Goal: Task Accomplishment & Management: Manage account settings

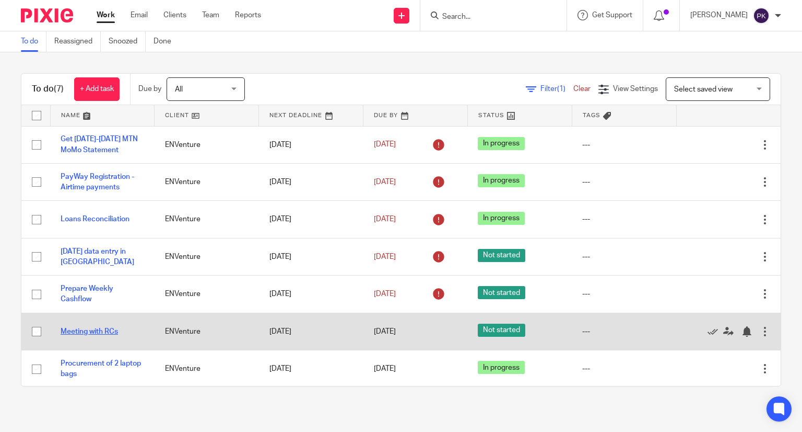
click at [90, 335] on link "Meeting with RCs" at bounding box center [89, 331] width 57 height 7
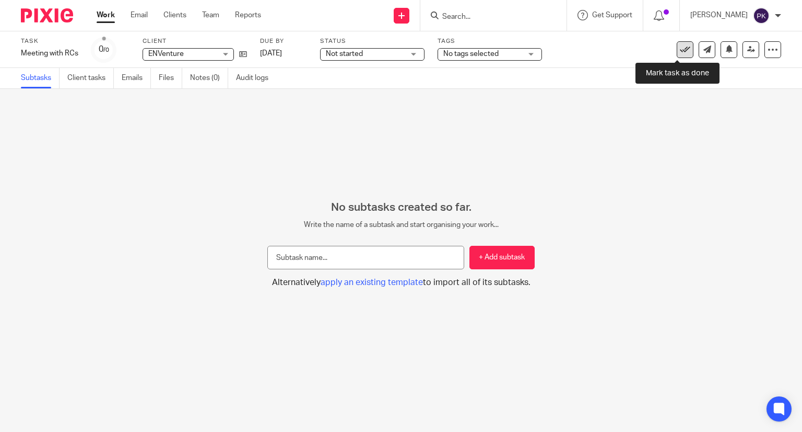
click at [680, 51] on icon at bounding box center [685, 49] width 10 height 10
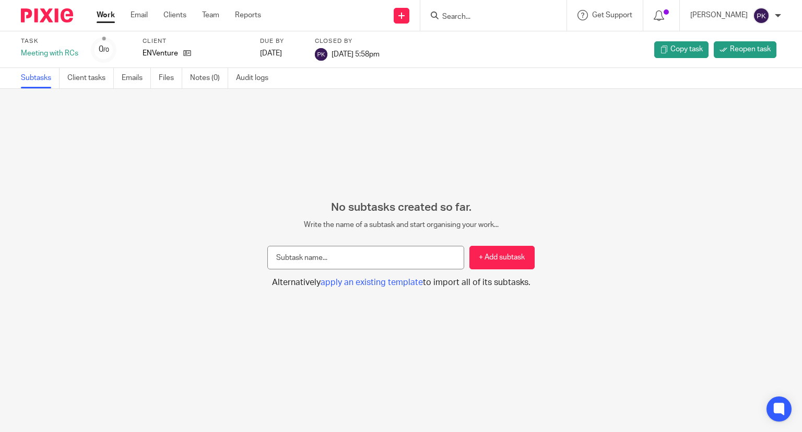
click at [100, 19] on link "Work" at bounding box center [106, 15] width 18 height 10
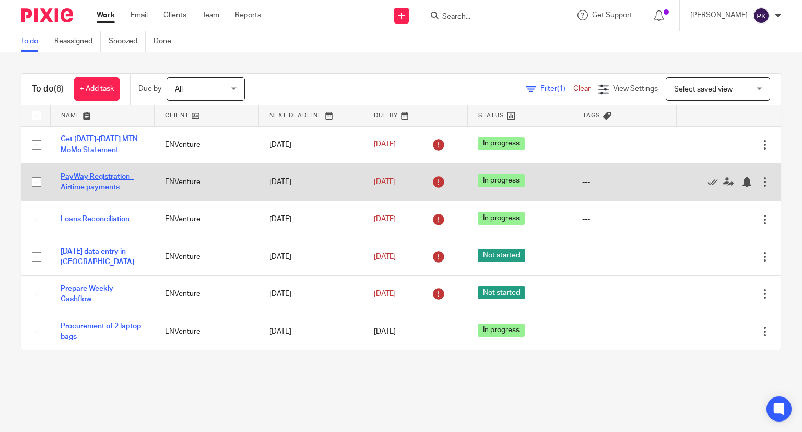
click at [116, 180] on link "PayWay Registration - Airtime payments" at bounding box center [98, 182] width 74 height 18
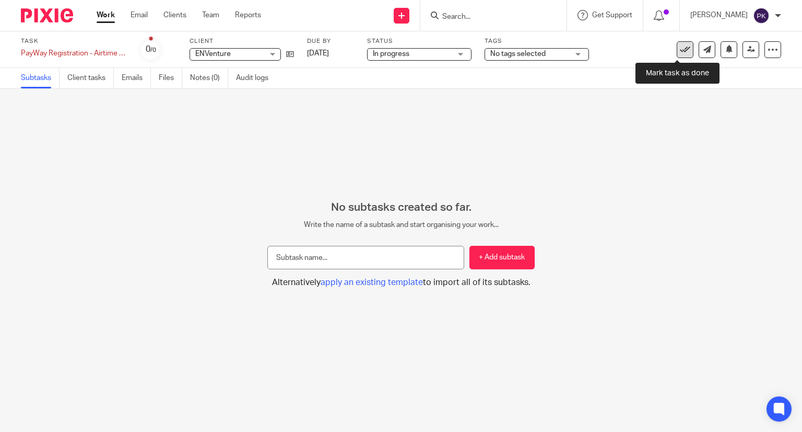
click at [680, 50] on icon at bounding box center [685, 49] width 10 height 10
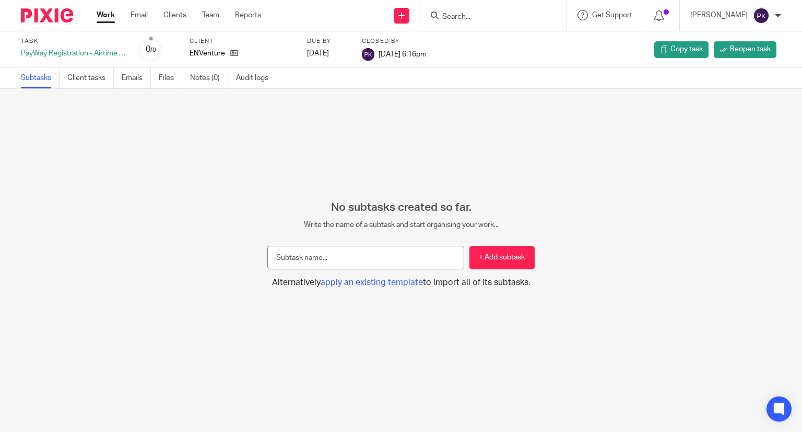
click at [109, 16] on link "Work" at bounding box center [106, 15] width 18 height 10
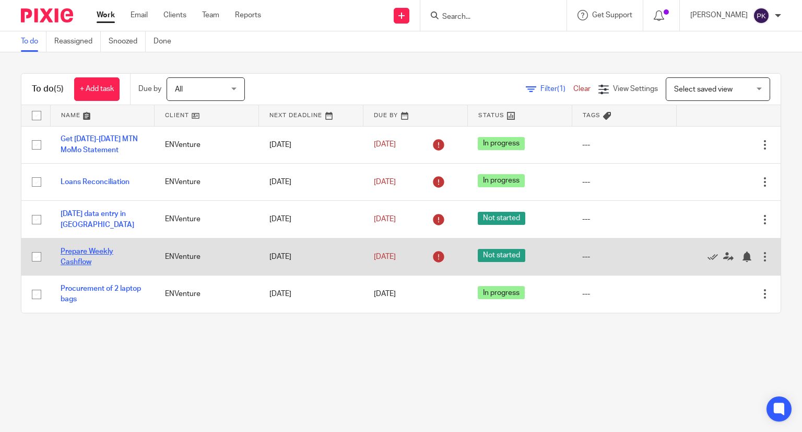
click at [92, 251] on link "Prepare Weekly Cashflow" at bounding box center [87, 257] width 53 height 18
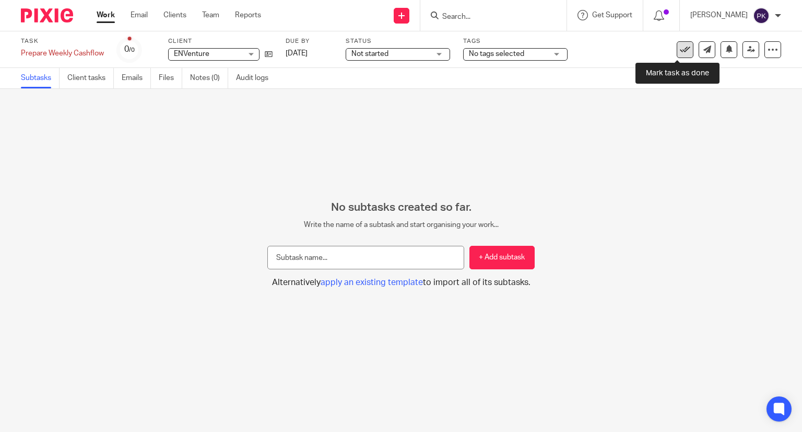
click at [682, 51] on icon at bounding box center [685, 49] width 10 height 10
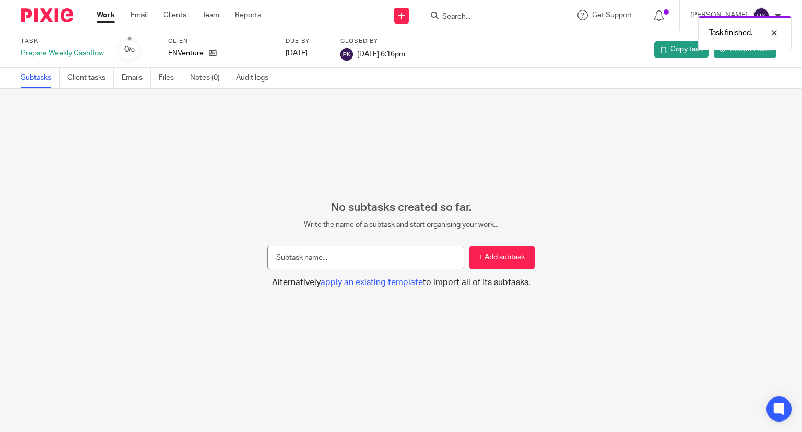
click at [108, 17] on link "Work" at bounding box center [106, 15] width 18 height 10
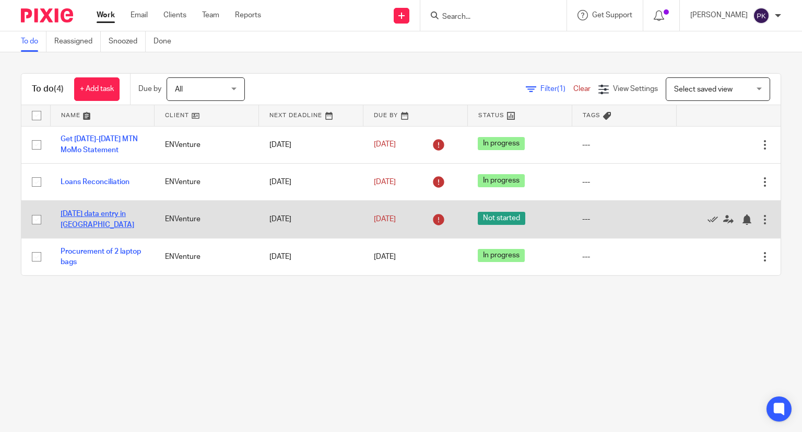
click at [106, 214] on link "[DATE] data entry in [GEOGRAPHIC_DATA]" at bounding box center [98, 219] width 74 height 18
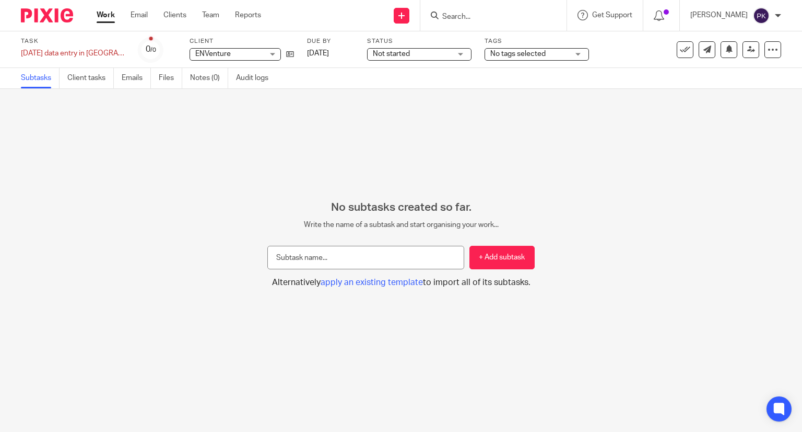
click at [158, 250] on div "No subtasks created so far. Write the name of a subtask and start organising yo…" at bounding box center [401, 244] width 802 height 87
click at [107, 17] on link "Work" at bounding box center [106, 15] width 18 height 10
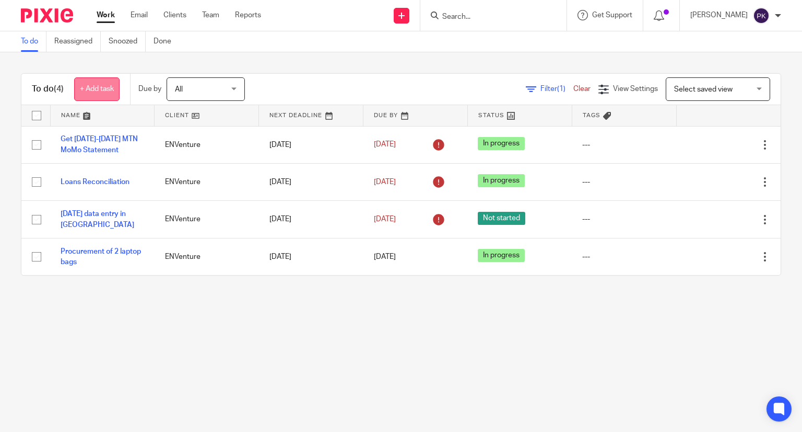
click at [102, 95] on link "+ Add task" at bounding box center [96, 89] width 45 height 24
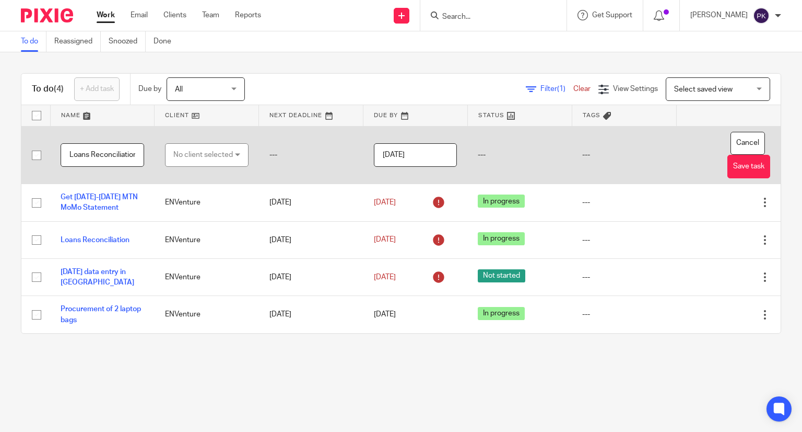
scroll to position [0, 19]
type input "APL Loans Reconciliation"
click at [218, 154] on div "No client selected" at bounding box center [203, 155] width 60 height 22
type input "env"
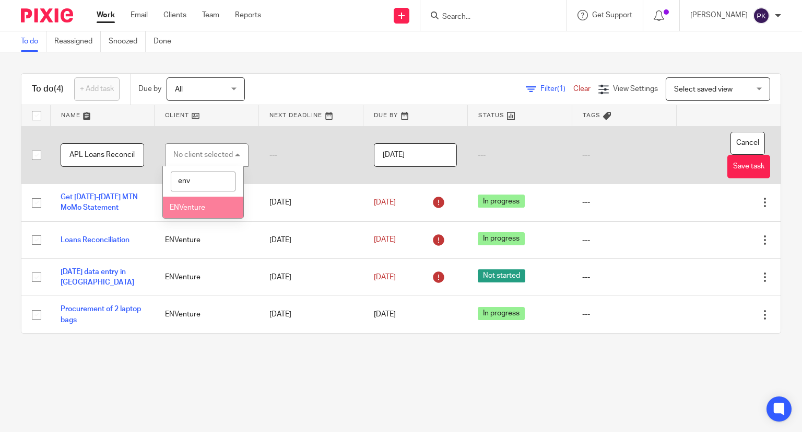
click at [211, 216] on li "ENVenture" at bounding box center [203, 206] width 80 height 21
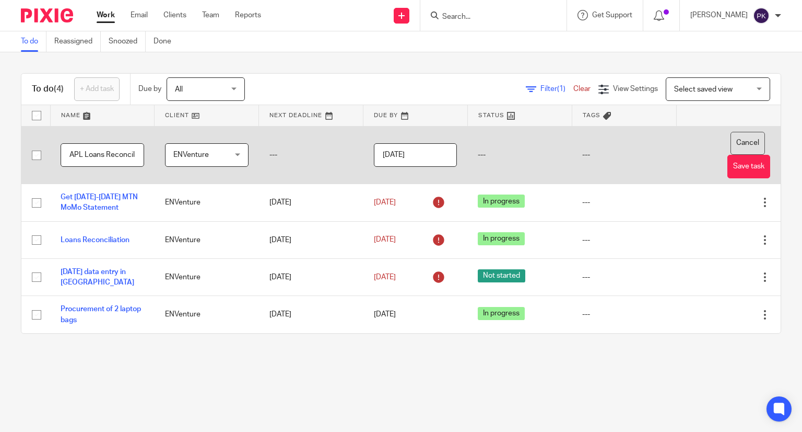
click at [731, 150] on button "Cancel" at bounding box center [748, 144] width 34 height 24
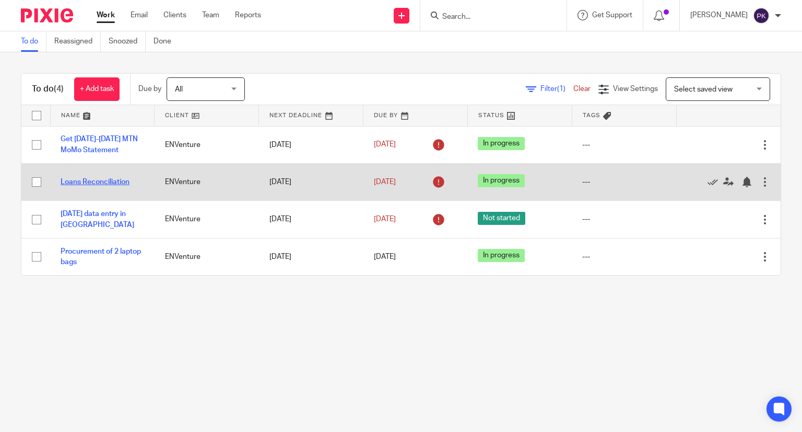
click at [92, 184] on link "Loans Reconciliation" at bounding box center [95, 181] width 69 height 7
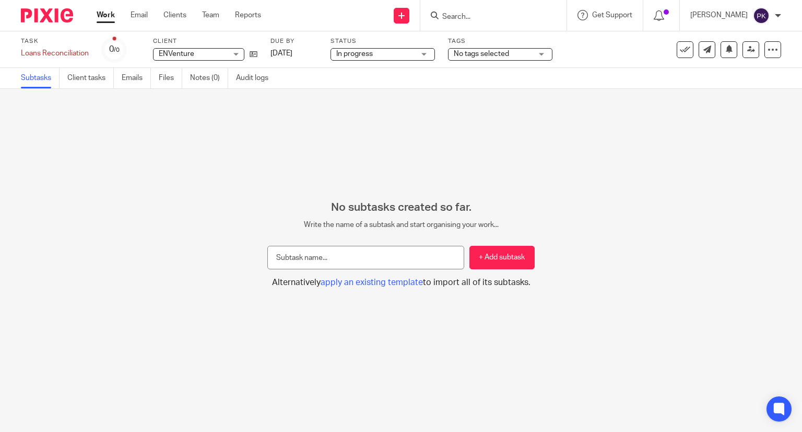
click at [347, 261] on input "text" at bounding box center [365, 258] width 197 height 24
type input "APL Loans Reconciliation"
click at [491, 256] on button "+ Add subtask" at bounding box center [502, 258] width 65 height 24
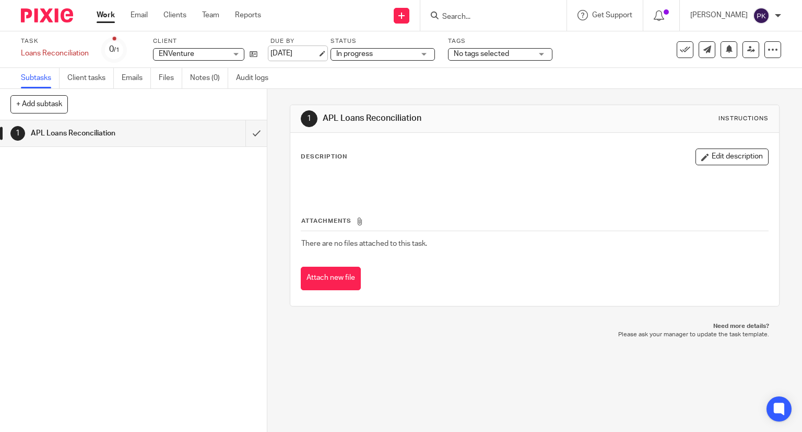
click at [318, 57] on link "15 Sep 2025" at bounding box center [294, 53] width 47 height 11
click at [167, 181] on div "1 APL Loans Reconciliation" at bounding box center [133, 275] width 267 height 311
click at [19, 99] on button "+ Add subtask" at bounding box center [38, 104] width 57 height 18
click at [226, 109] on p "+ Add" at bounding box center [241, 105] width 30 height 18
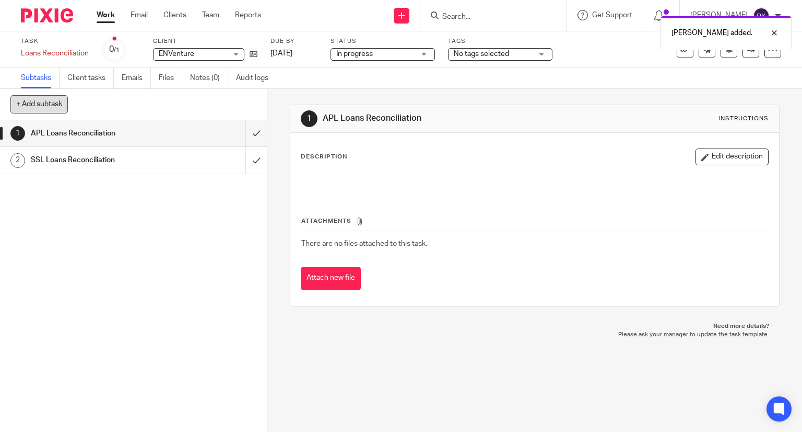
click at [42, 108] on button "+ Add subtask" at bounding box center [38, 104] width 57 height 18
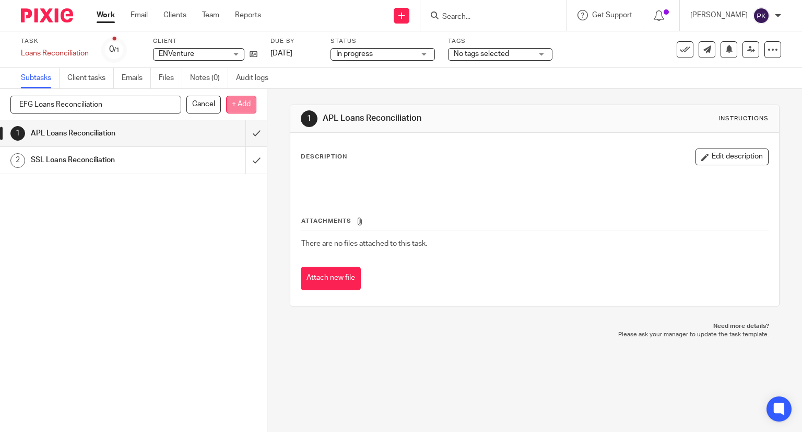
type input "EFG Loans Reconciliation"
click at [231, 105] on p "+ Add" at bounding box center [241, 105] width 30 height 18
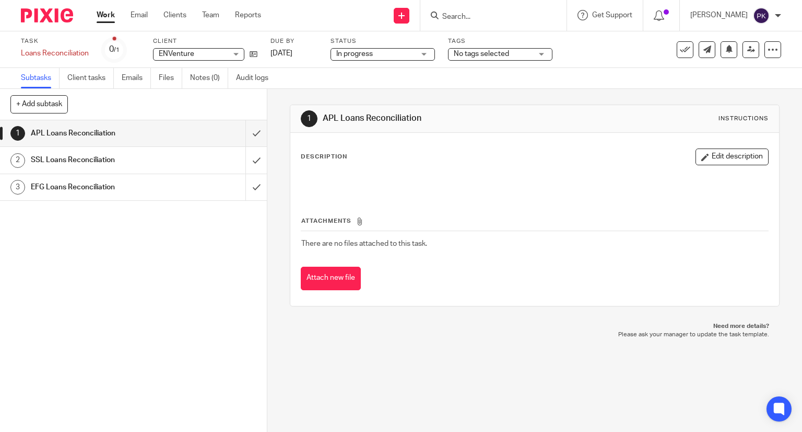
click at [111, 14] on link "Work" at bounding box center [106, 15] width 18 height 10
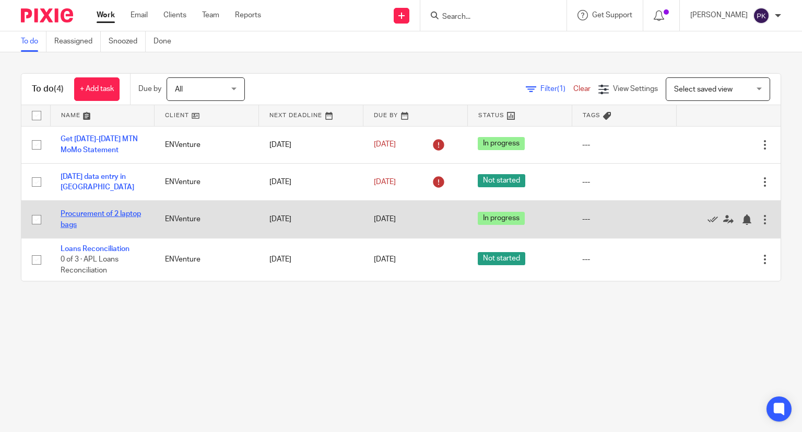
click at [99, 214] on link "Procurement of 2 laptop bags" at bounding box center [101, 219] width 80 height 18
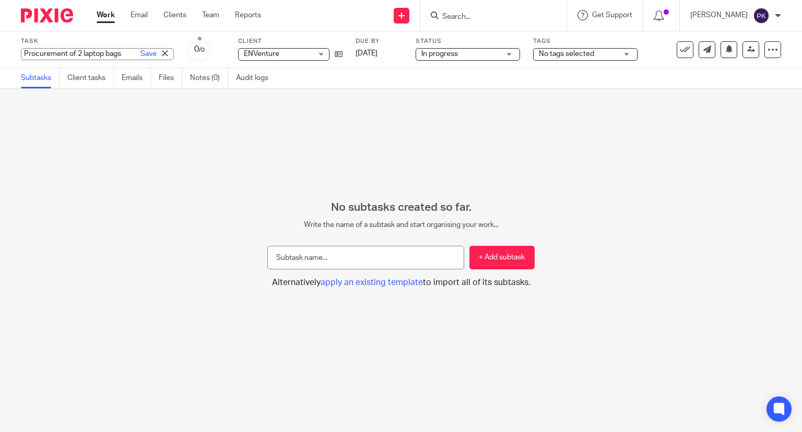
click at [81, 55] on div "Procurement of 2 laptop bags Save Procurement of 2 laptop bags" at bounding box center [97, 54] width 153 height 12
click at [81, 55] on input "Procurement of 2 laptop bags" at bounding box center [97, 54] width 153 height 12
type input "Procurement of 3 laptop bags"
click at [141, 57] on link "Save" at bounding box center [149, 54] width 16 height 10
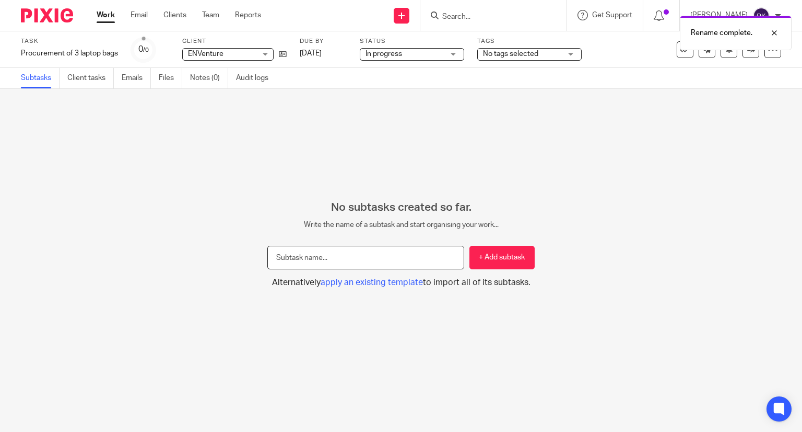
click at [348, 257] on input "text" at bounding box center [365, 258] width 197 height 24
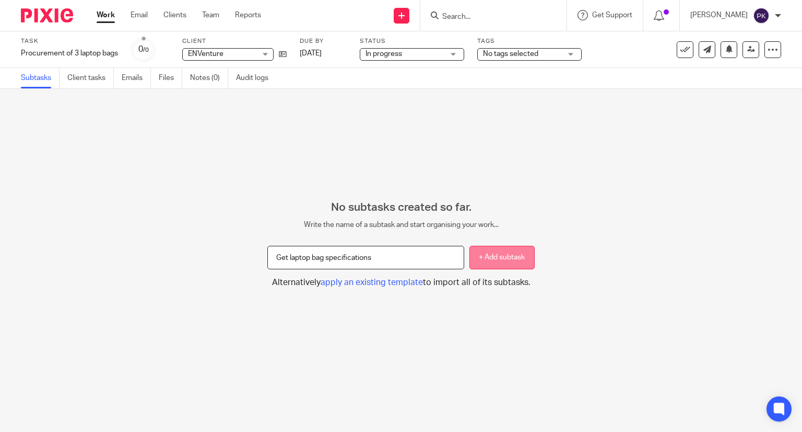
type input "Get laptop bag specifications"
click at [470, 257] on button "+ Add subtask" at bounding box center [502, 258] width 65 height 24
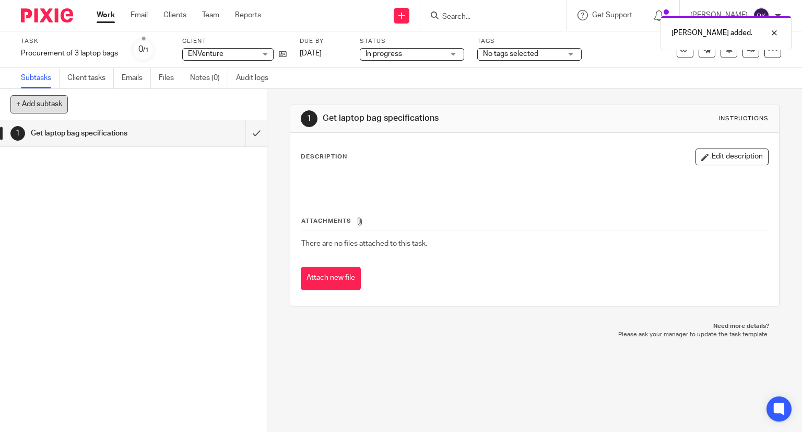
click at [44, 109] on button "+ Add subtask" at bounding box center [38, 104] width 57 height 18
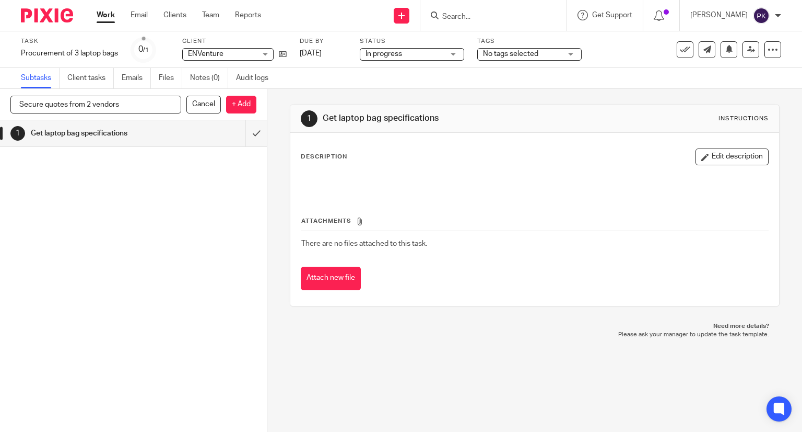
click at [87, 104] on input "Secure quotes from 2 vendors" at bounding box center [95, 105] width 171 height 18
type input "Secure quotes from 1 or 2 vendors"
click at [234, 107] on p "+ Add" at bounding box center [241, 105] width 30 height 18
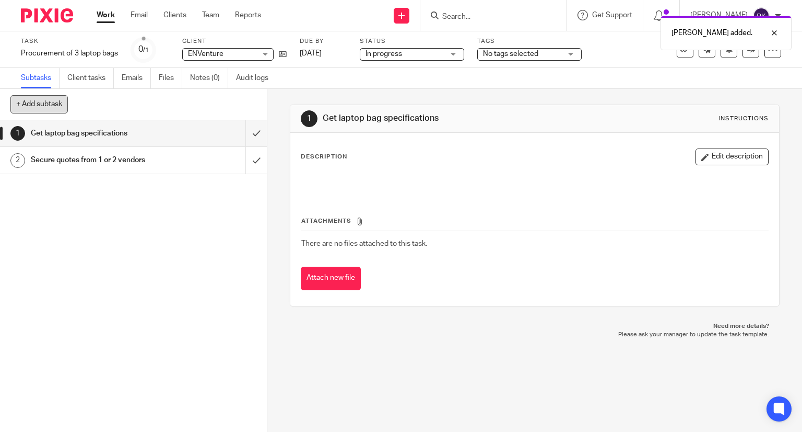
click at [53, 104] on button "+ Add subtask" at bounding box center [38, 104] width 57 height 18
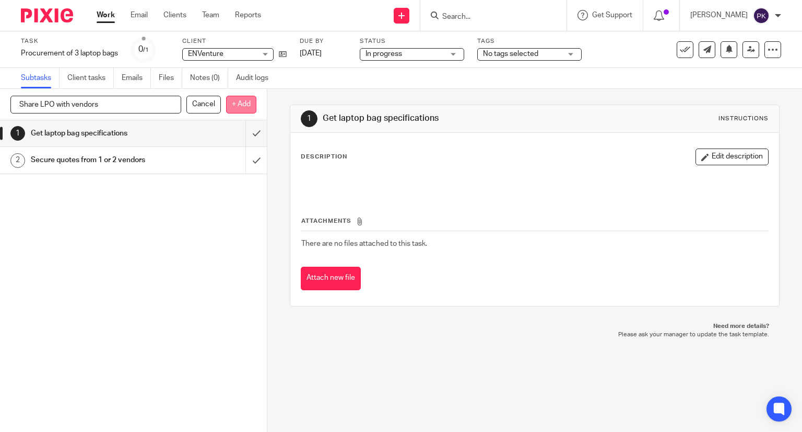
click at [234, 104] on p "+ Add" at bounding box center [241, 105] width 30 height 18
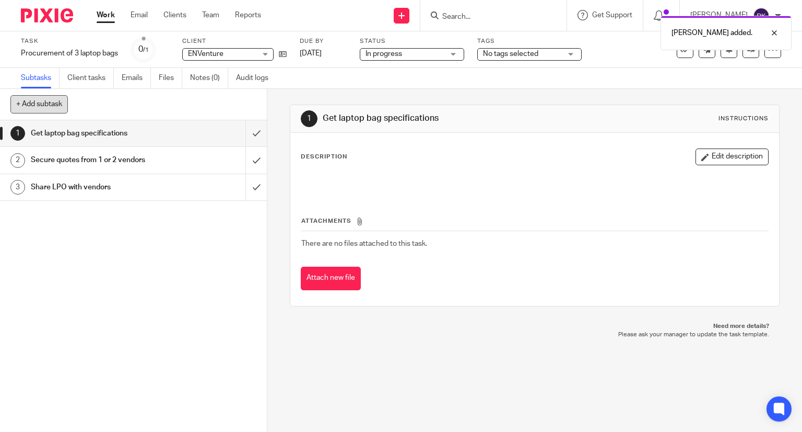
click at [28, 103] on button "+ Add subtask" at bounding box center [38, 104] width 57 height 18
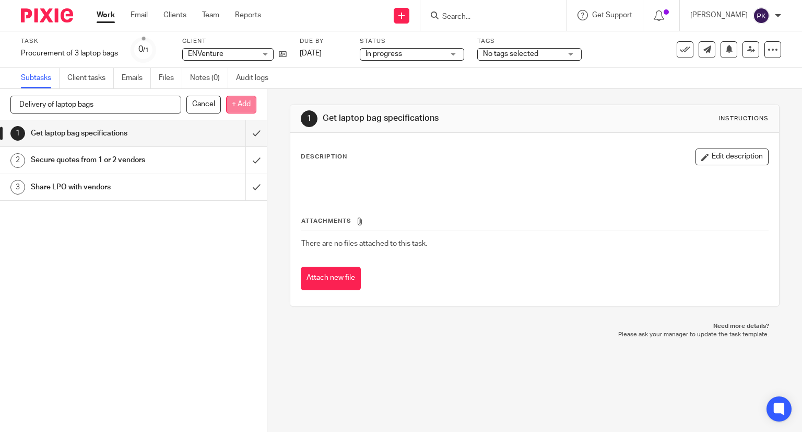
click at [236, 104] on p "+ Add" at bounding box center [241, 105] width 30 height 18
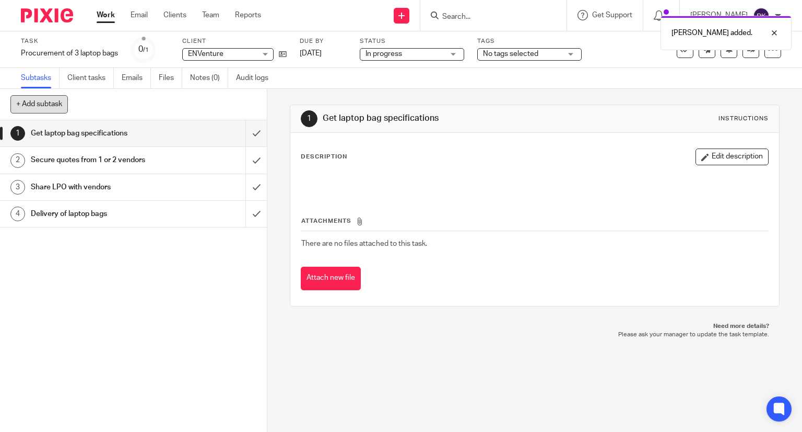
click at [64, 105] on button "+ Add subtask" at bounding box center [38, 104] width 57 height 18
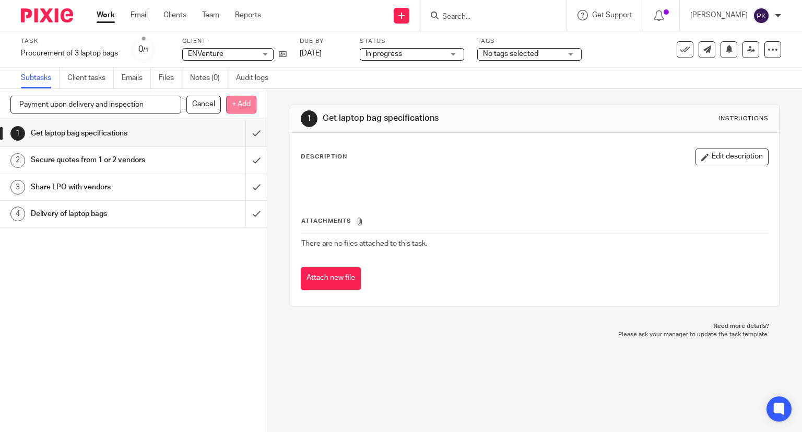
click at [234, 99] on p "+ Add" at bounding box center [241, 105] width 30 height 18
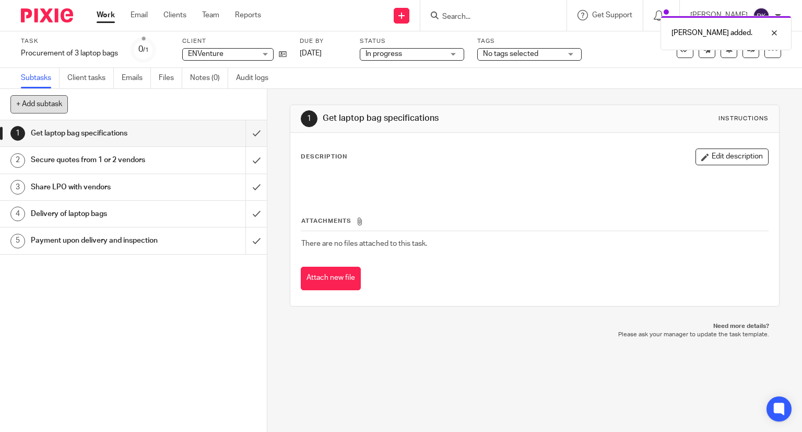
click at [36, 107] on button "+ Add subtask" at bounding box center [38, 104] width 57 height 18
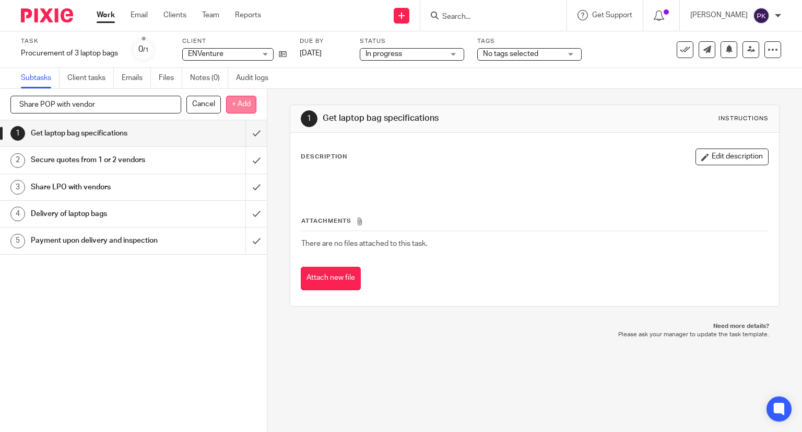
type input "Share POP with vendor"
click at [235, 103] on p "+ Add" at bounding box center [241, 105] width 30 height 18
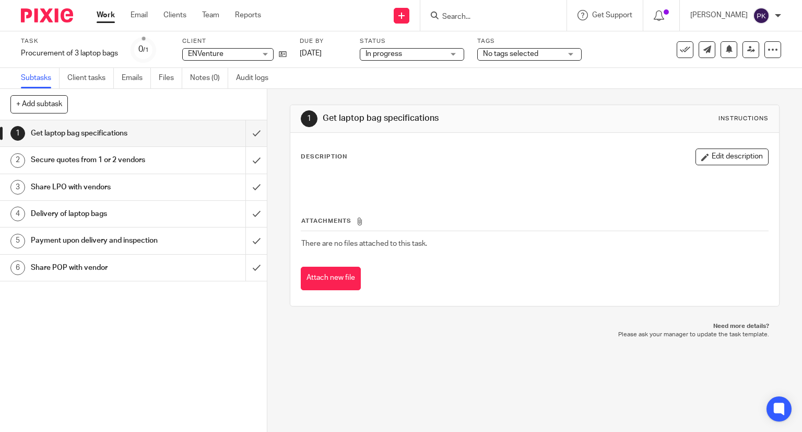
click at [98, 13] on link "Work" at bounding box center [106, 15] width 18 height 10
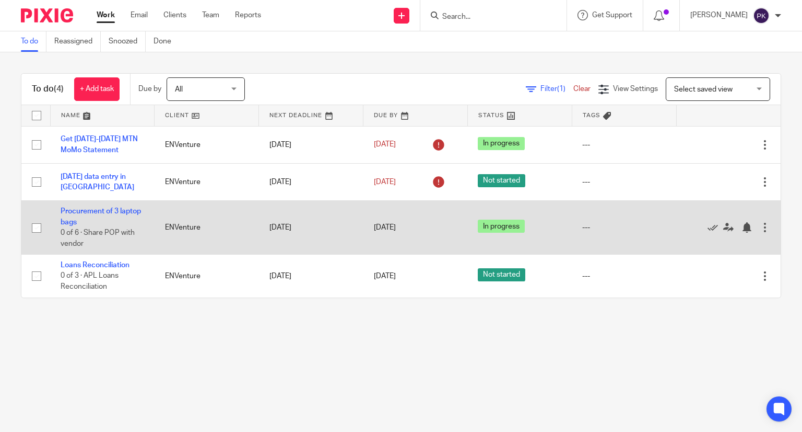
click at [102, 215] on td "Procurement of 3 laptop bags 0 of 6 · Share POP with vendor" at bounding box center [102, 228] width 104 height 54
click at [96, 208] on link "Procurement of 3 laptop bags" at bounding box center [101, 216] width 80 height 18
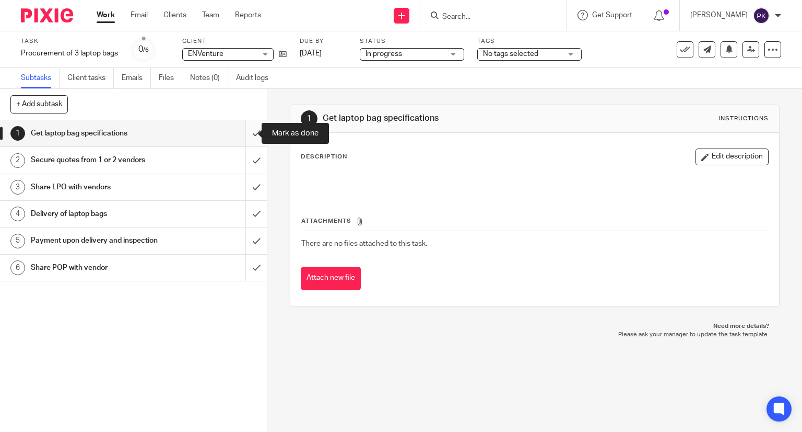
click at [246, 134] on input "submit" at bounding box center [133, 133] width 267 height 26
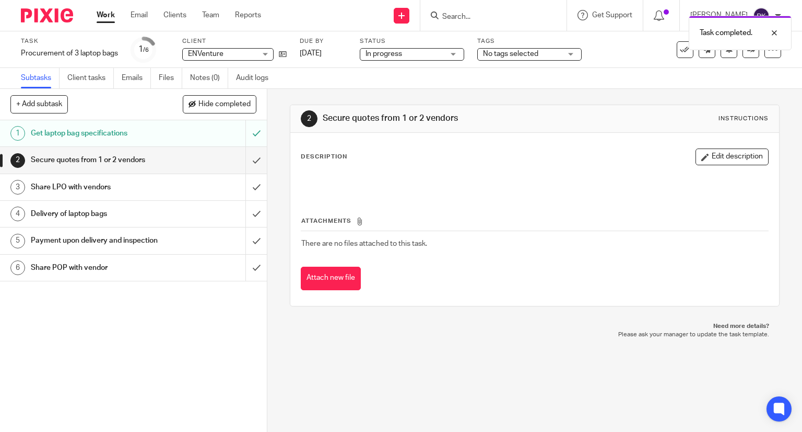
click at [106, 12] on link "Work" at bounding box center [106, 15] width 18 height 10
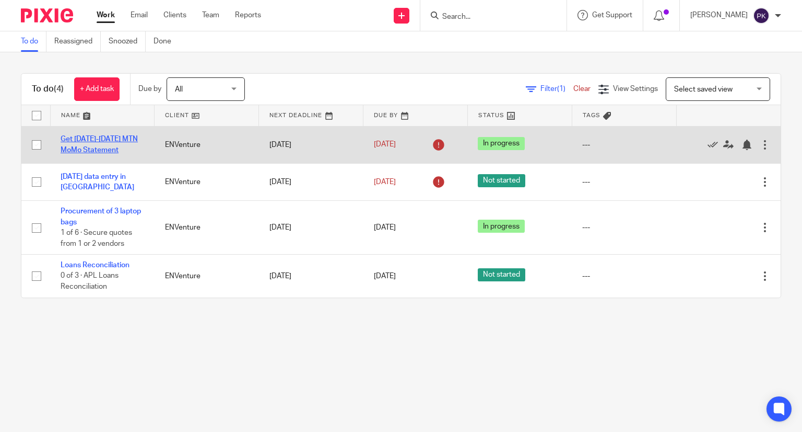
click at [96, 137] on link "Get 2025Jan-2025Aug MTN MoMo Statement" at bounding box center [99, 144] width 77 height 18
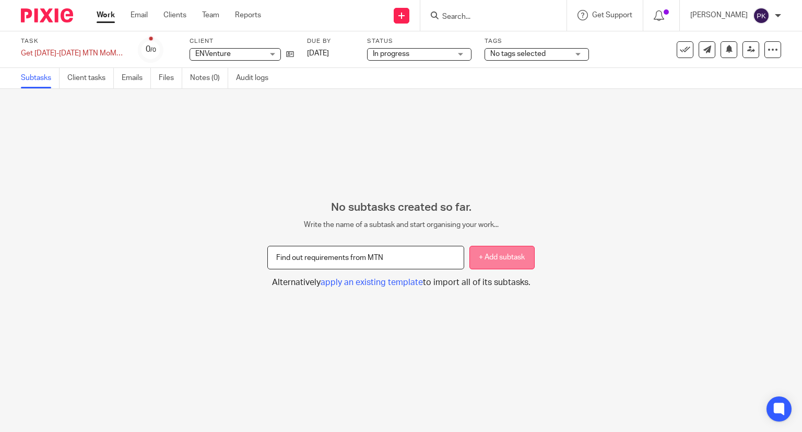
type input "Find out requirements from MTN"
click at [470, 255] on button "+ Add subtask" at bounding box center [502, 258] width 65 height 24
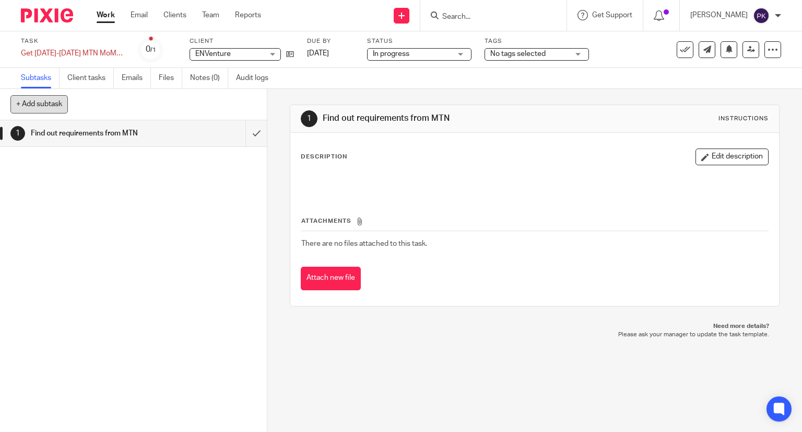
click at [51, 106] on button "+ Add subtask" at bounding box center [38, 104] width 57 height 18
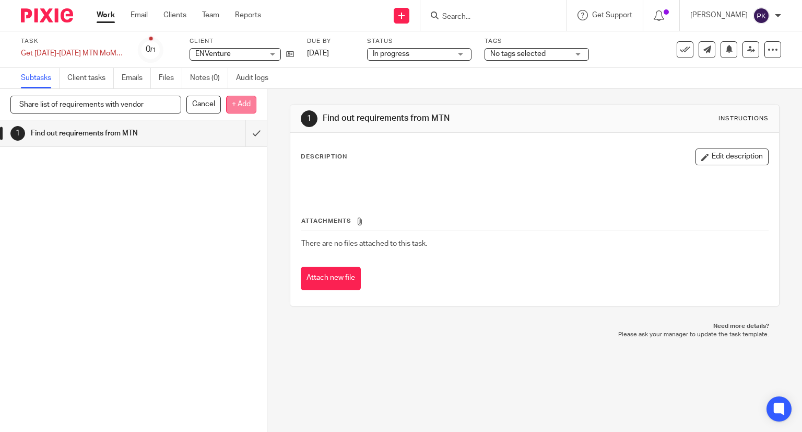
type input "Share list of requirements with vendor"
click at [229, 109] on p "+ Add" at bounding box center [241, 105] width 30 height 18
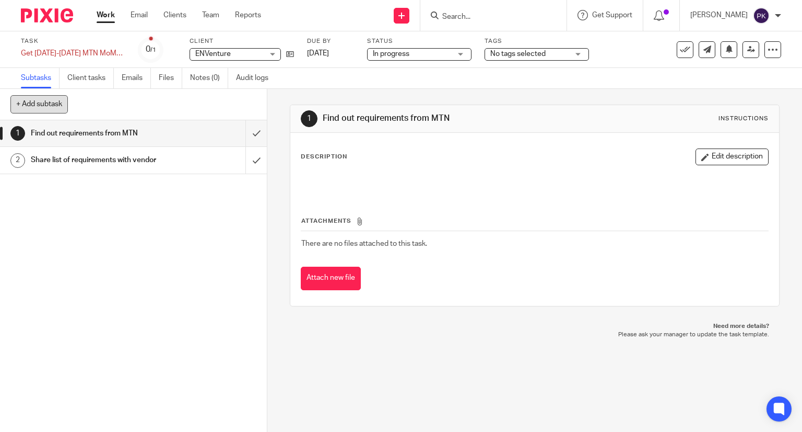
click at [50, 107] on button "+ Add subtask" at bounding box center [38, 104] width 57 height 18
click at [170, 161] on div "Share list of requirements with vendor" at bounding box center [133, 160] width 204 height 16
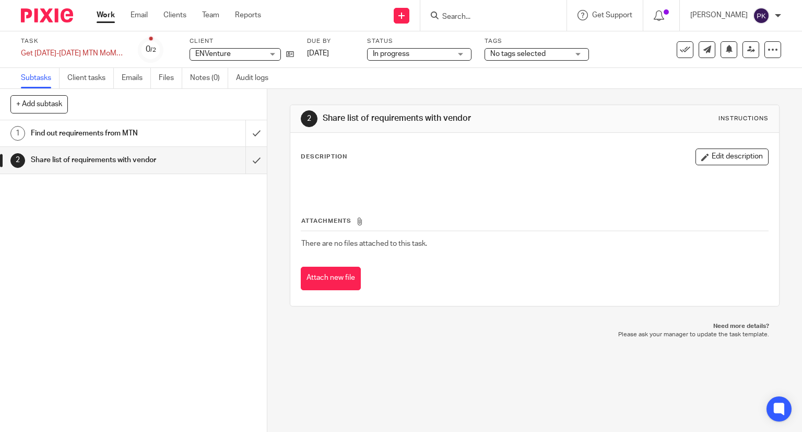
click at [468, 117] on h1 "Share list of requirements with vendor" at bounding box center [440, 118] width 234 height 11
click at [435, 156] on div "Description Edit description" at bounding box center [535, 156] width 469 height 17
click at [696, 161] on button "Edit description" at bounding box center [732, 156] width 73 height 17
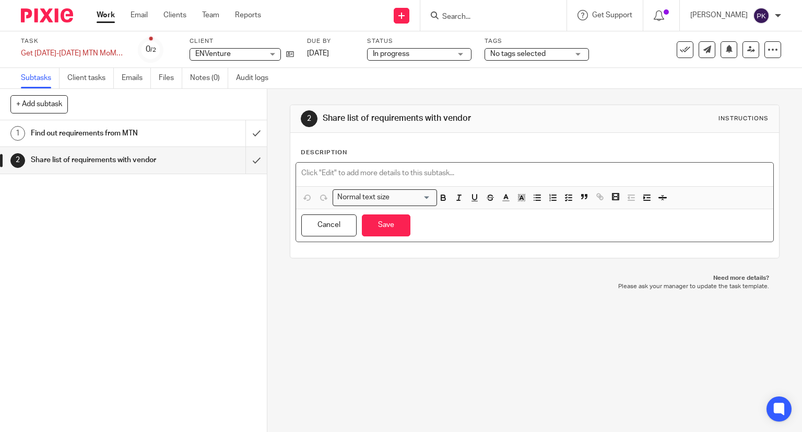
click at [583, 162] on div at bounding box center [535, 174] width 478 height 24
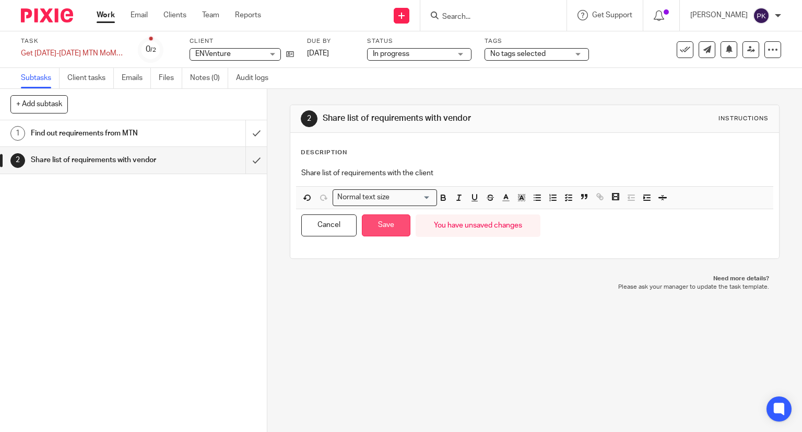
click at [387, 225] on button "Save" at bounding box center [386, 225] width 49 height 22
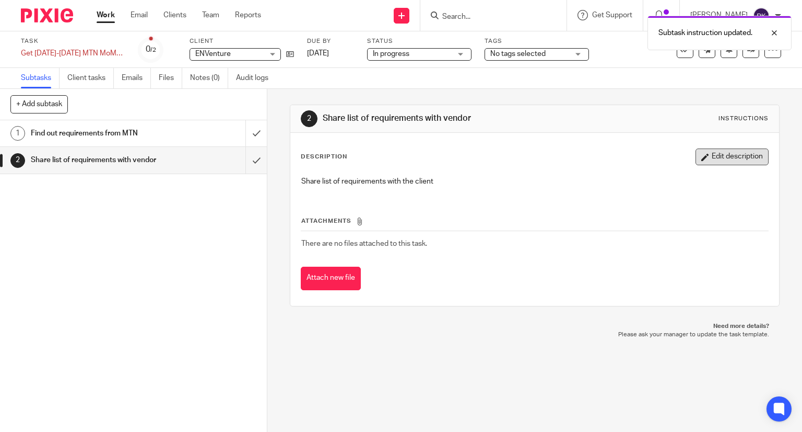
click at [702, 159] on icon "button" at bounding box center [706, 157] width 8 height 8
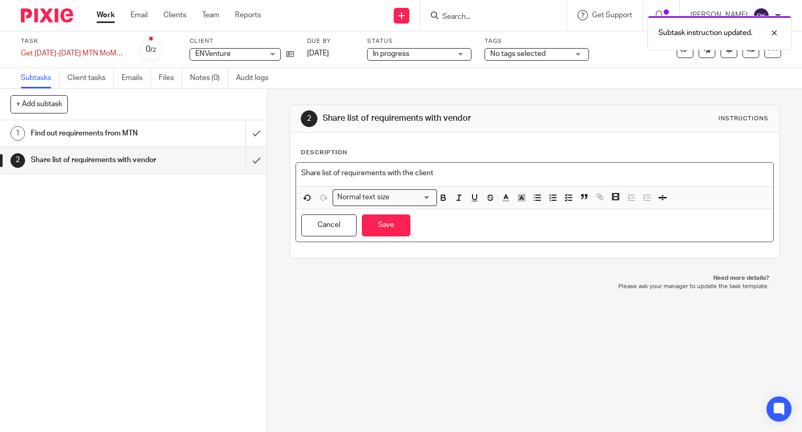
click at [440, 175] on p "Share list of requirements with the client" at bounding box center [535, 173] width 468 height 10
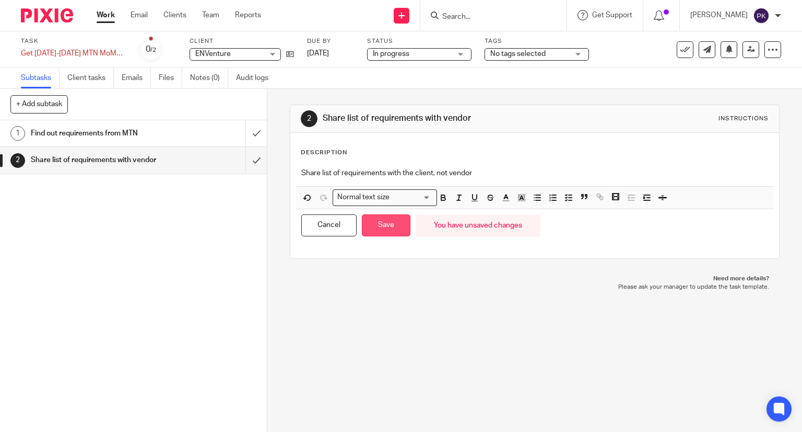
click at [386, 214] on button "Save" at bounding box center [386, 225] width 49 height 22
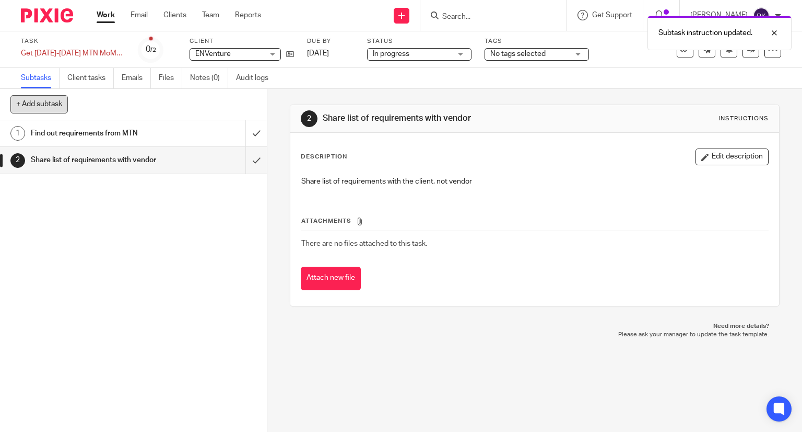
click at [25, 100] on button "+ Add subtask" at bounding box center [38, 104] width 57 height 18
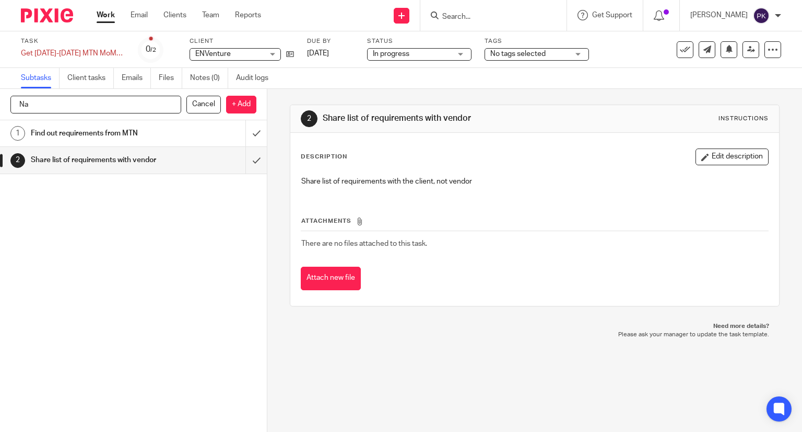
type input "N"
type input "P"
click at [232, 103] on p "+ Add" at bounding box center [241, 105] width 30 height 18
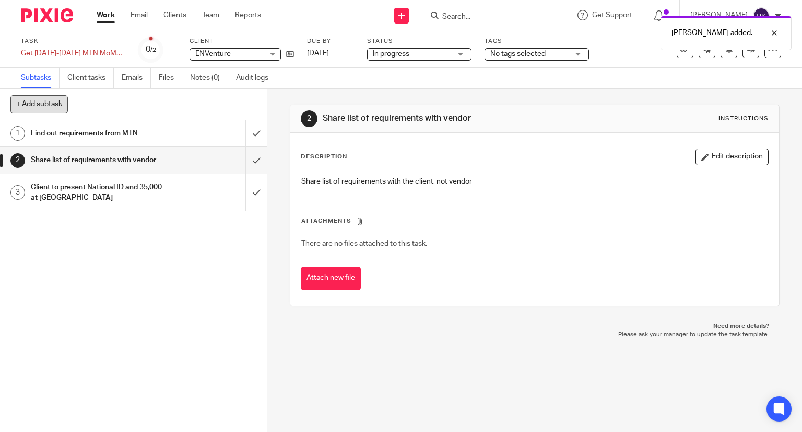
click at [24, 101] on button "+ Add subtask" at bounding box center [38, 104] width 57 height 18
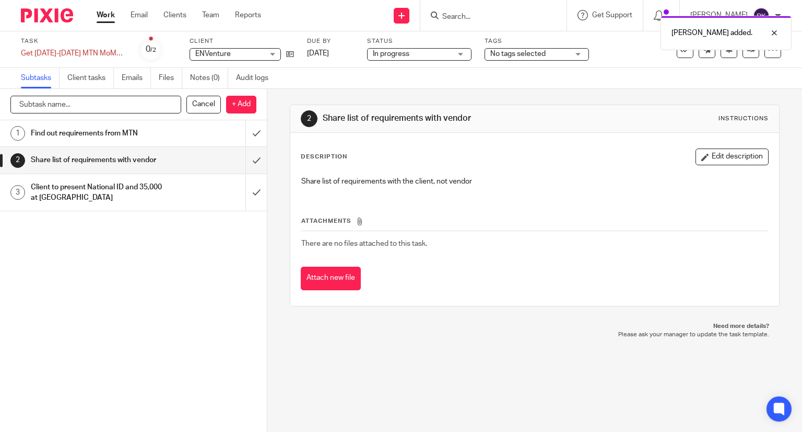
type input "G"
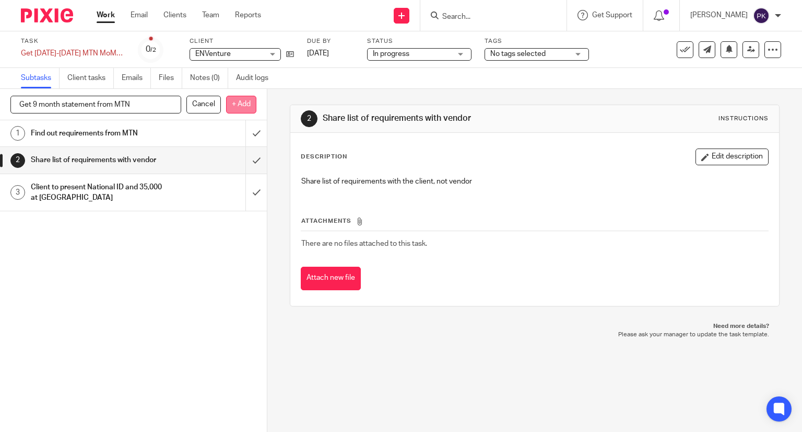
click at [234, 108] on p "+ Add" at bounding box center [241, 105] width 30 height 18
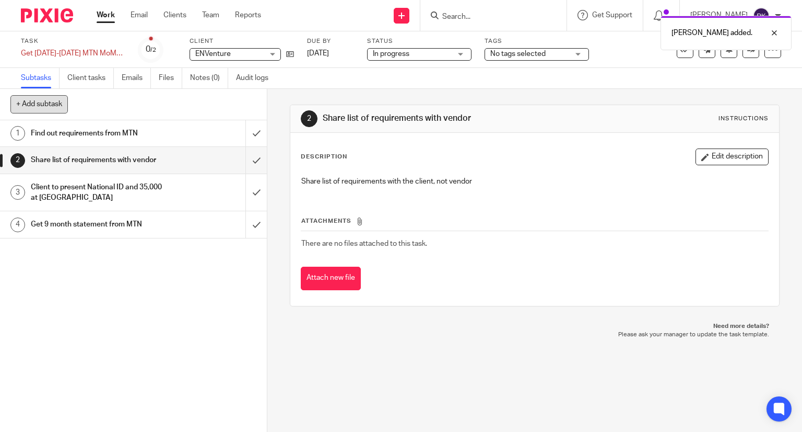
click at [22, 110] on button "+ Add subtask" at bounding box center [38, 104] width 57 height 18
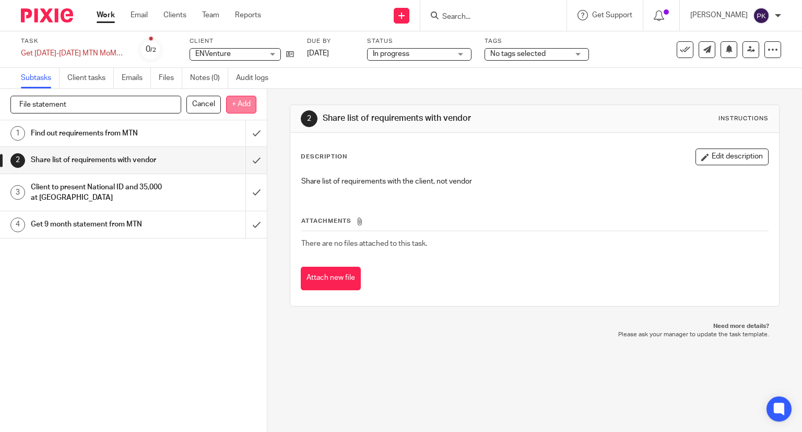
type input "File statement"
click at [238, 105] on p "+ Add" at bounding box center [241, 105] width 30 height 18
click at [145, 284] on div "1 Find out requirements from MTN 2 Share list of requirements with vendor 3 Cli…" at bounding box center [133, 275] width 267 height 311
